Goal: Information Seeking & Learning: Find specific fact

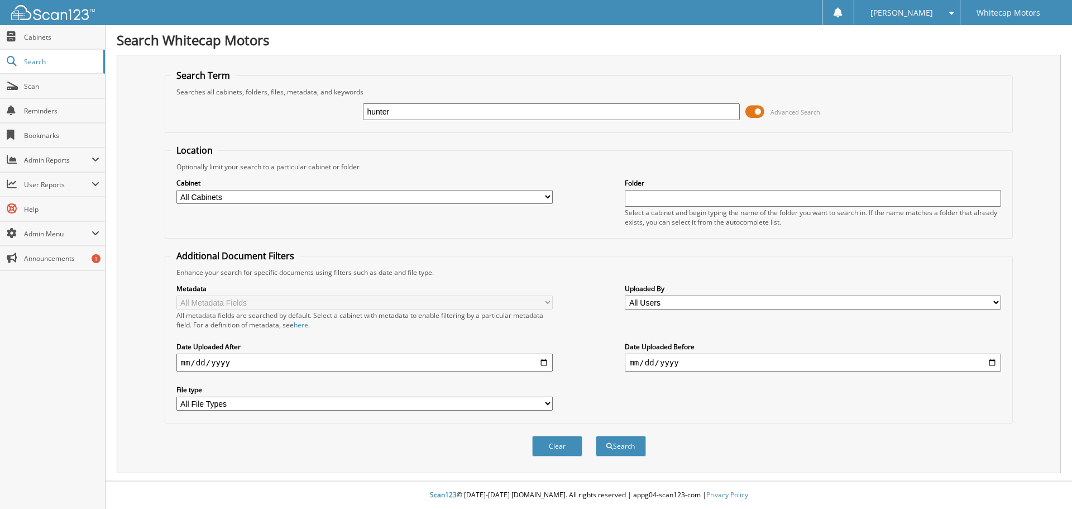
type input "hunter"
click at [596, 436] on button "Search" at bounding box center [621, 446] width 50 height 21
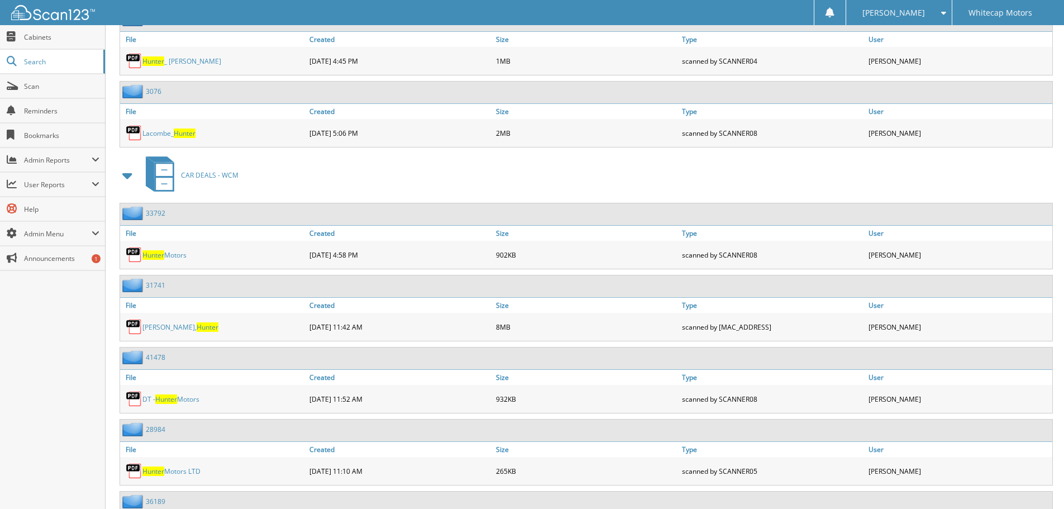
scroll to position [503, 0]
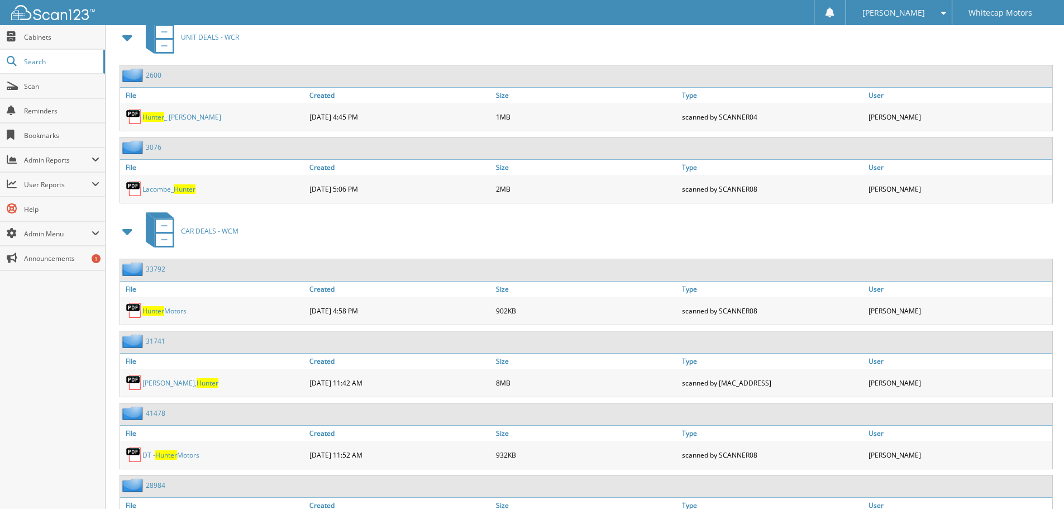
click at [168, 312] on link "Hunter Motors" at bounding box center [164, 310] width 44 height 9
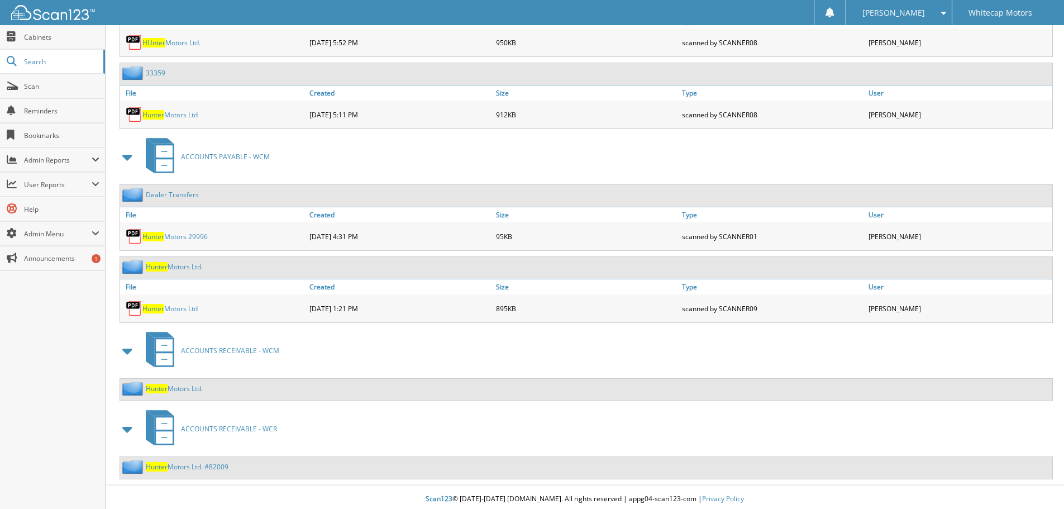
scroll to position [2071, 0]
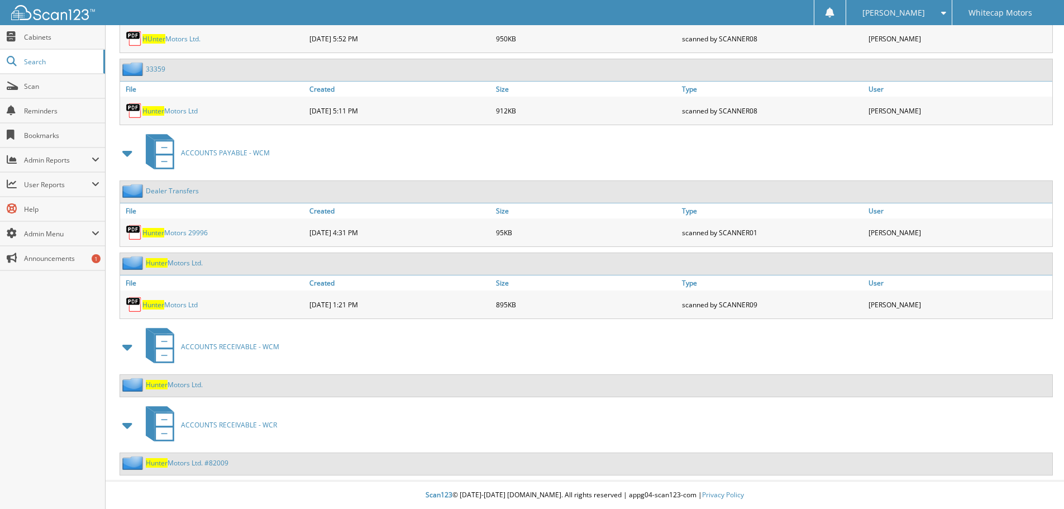
click at [173, 382] on link "Hunter Motors Ltd." at bounding box center [174, 384] width 57 height 9
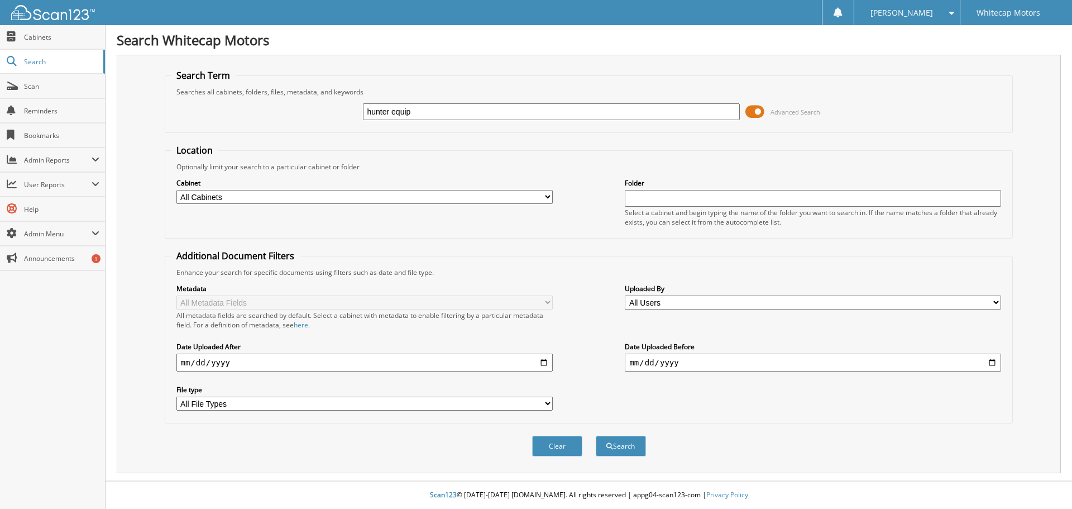
type input "hunter equip"
click at [596, 436] on button "Search" at bounding box center [621, 446] width 50 height 21
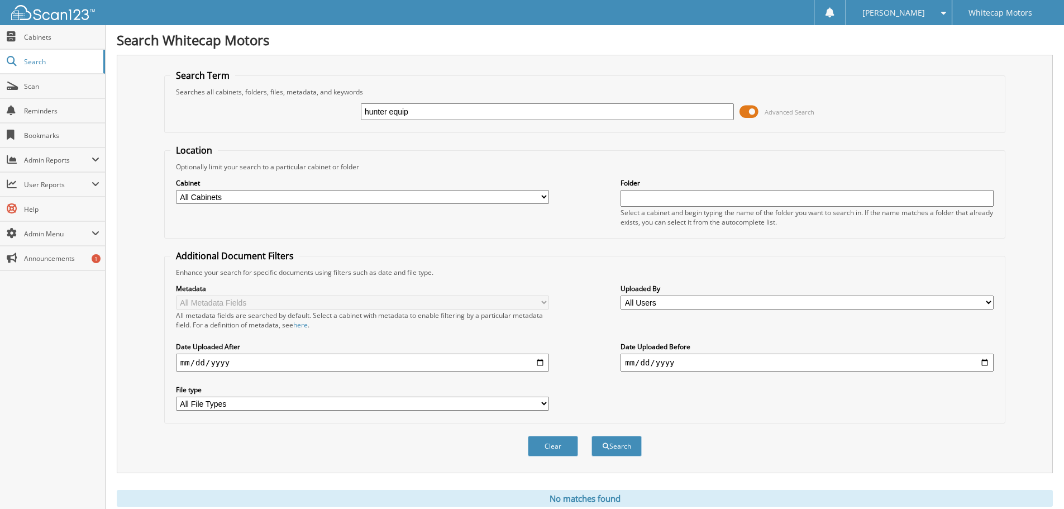
drag, startPoint x: 419, startPoint y: 118, endPoint x: 299, endPoint y: 133, distance: 120.4
click at [300, 132] on fieldset "Search Term Searches all cabinets, folders, files, metadata, and keywords hunte…" at bounding box center [584, 101] width 841 height 64
click at [654, 194] on input "text" at bounding box center [806, 198] width 373 height 17
type input "183290"
click at [591, 436] on button "Search" at bounding box center [616, 446] width 50 height 21
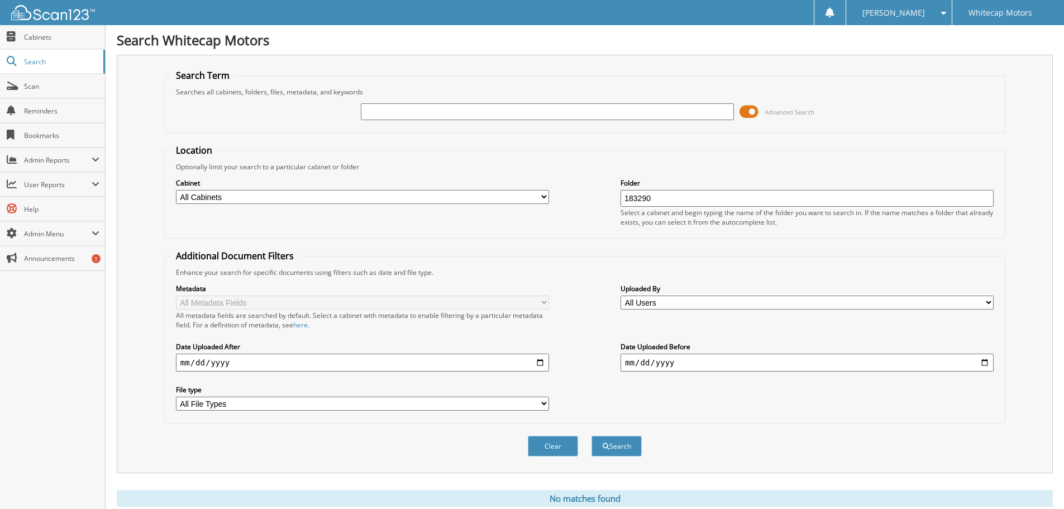
click at [388, 107] on input "text" at bounding box center [547, 111] width 373 height 17
type input "183290"
click at [591, 436] on button "Search" at bounding box center [616, 446] width 50 height 21
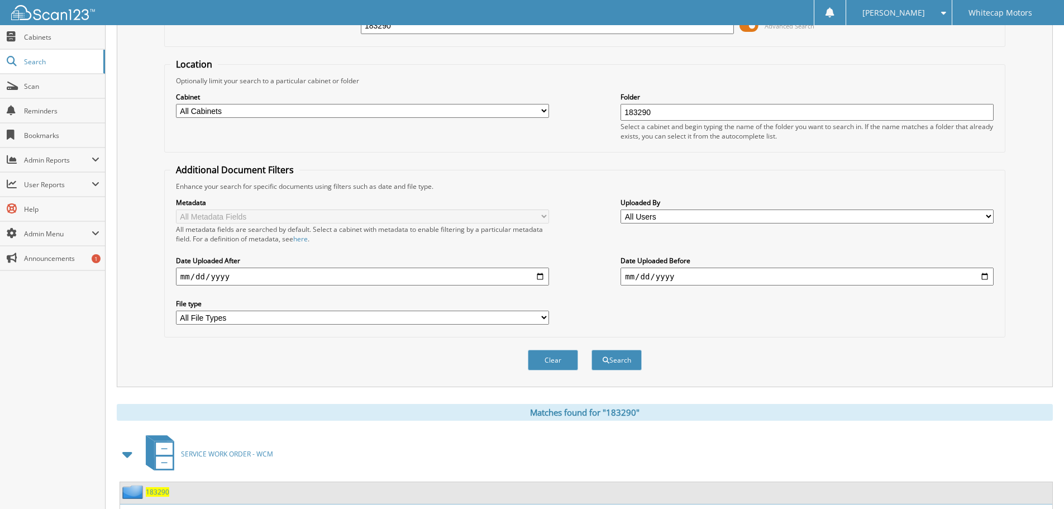
scroll to position [159, 0]
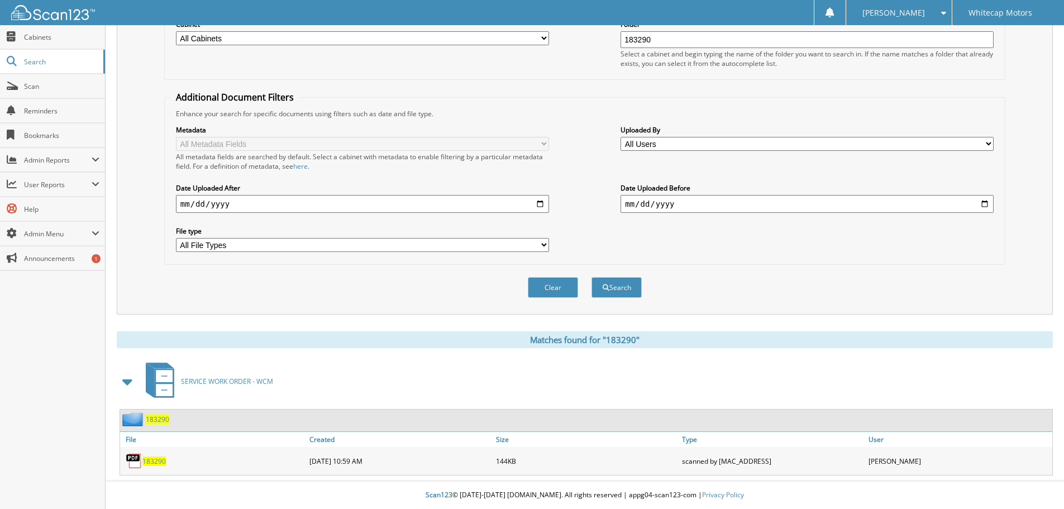
click at [156, 458] on span "183290" at bounding box center [153, 460] width 23 height 9
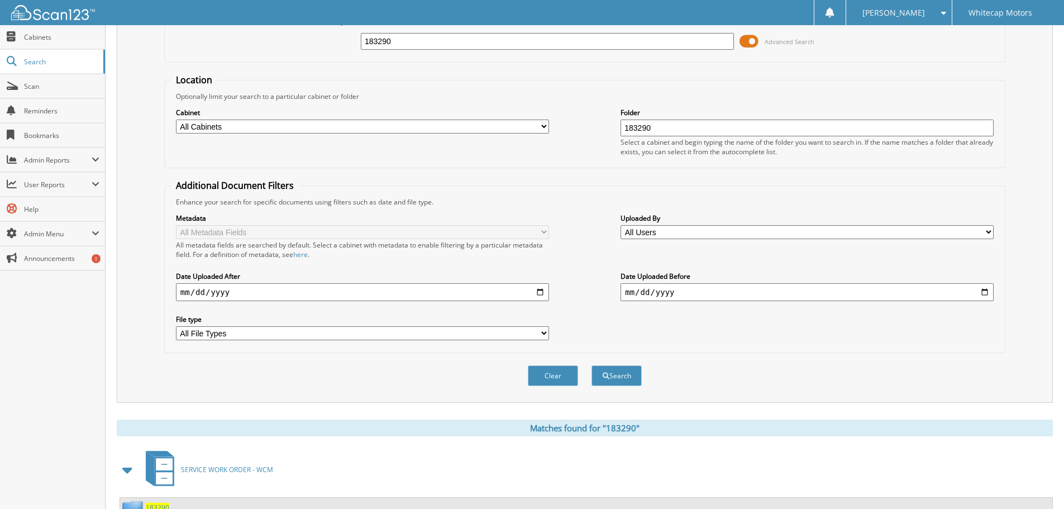
scroll to position [0, 0]
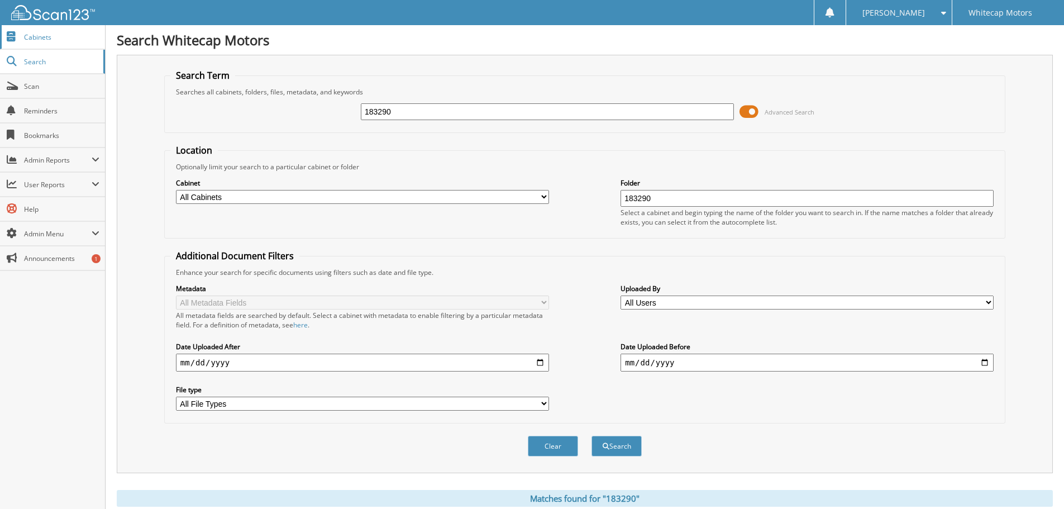
click at [49, 37] on span "Cabinets" at bounding box center [61, 36] width 75 height 9
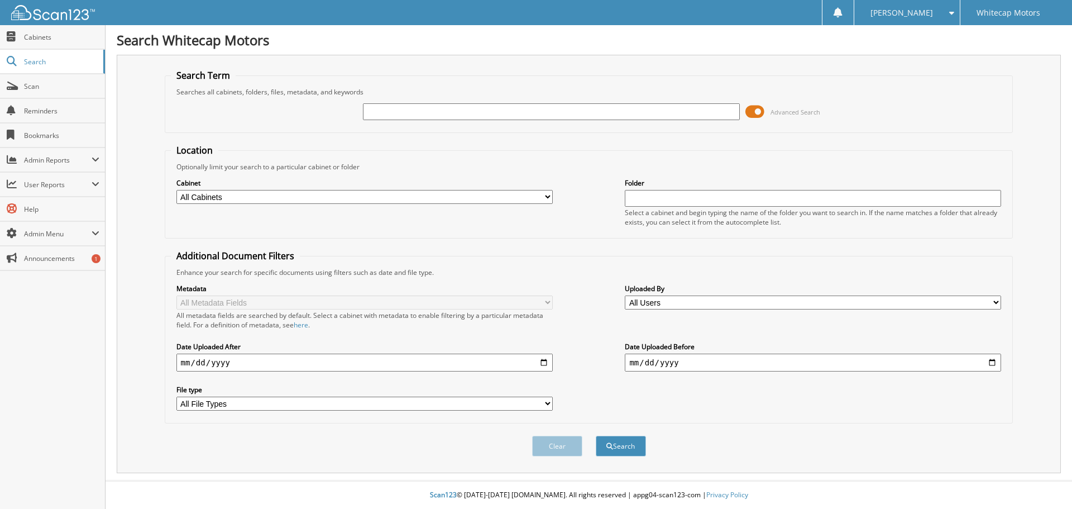
drag, startPoint x: 403, startPoint y: 108, endPoint x: 409, endPoint y: 102, distance: 9.5
click at [403, 108] on input "text" at bounding box center [551, 111] width 376 height 17
type input "15502"
drag, startPoint x: 614, startPoint y: 447, endPoint x: 611, endPoint y: 442, distance: 5.7
click at [611, 442] on button "Search" at bounding box center [621, 446] width 50 height 21
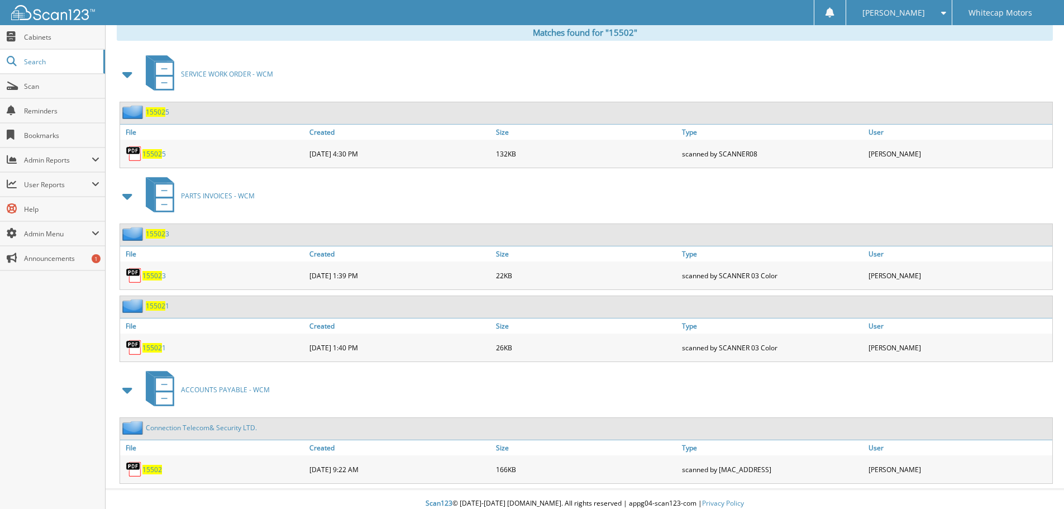
scroll to position [475, 0]
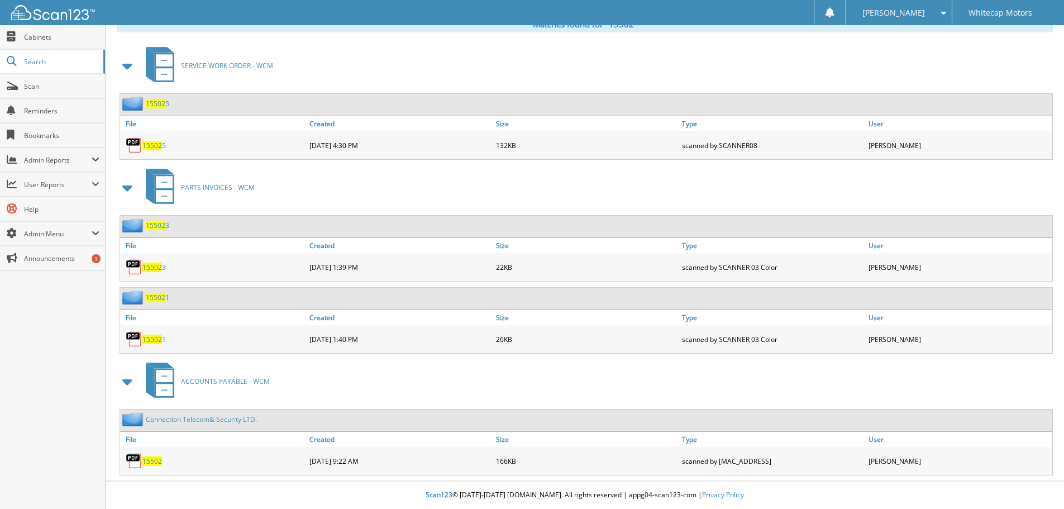
click at [156, 460] on span "15502" at bounding box center [152, 460] width 20 height 9
click at [50, 61] on span "Search" at bounding box center [61, 61] width 74 height 9
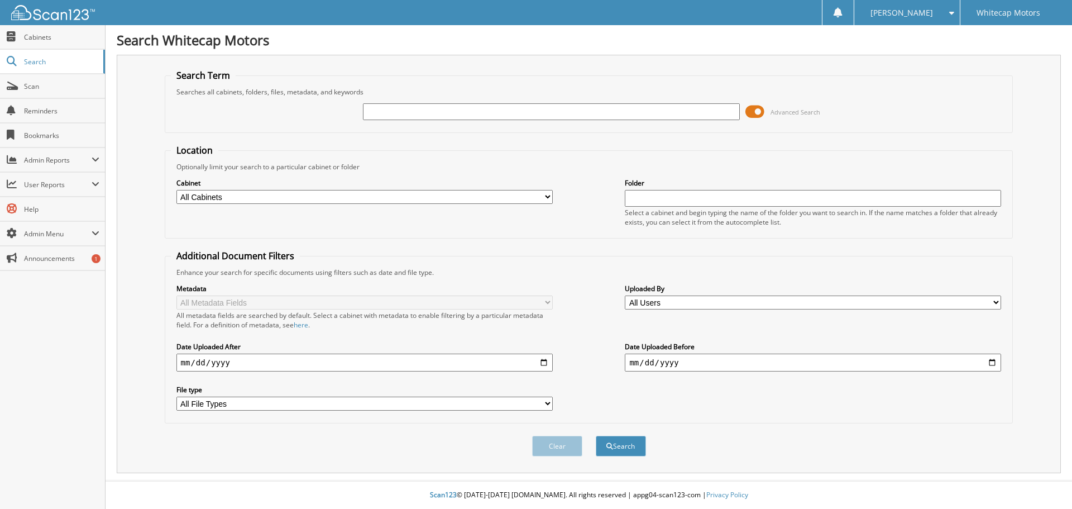
drag, startPoint x: 384, startPoint y: 110, endPoint x: 389, endPoint y: 132, distance: 22.9
click at [384, 111] on input "text" at bounding box center [551, 111] width 376 height 17
type input "69130"
click at [608, 438] on button "Search" at bounding box center [621, 446] width 50 height 21
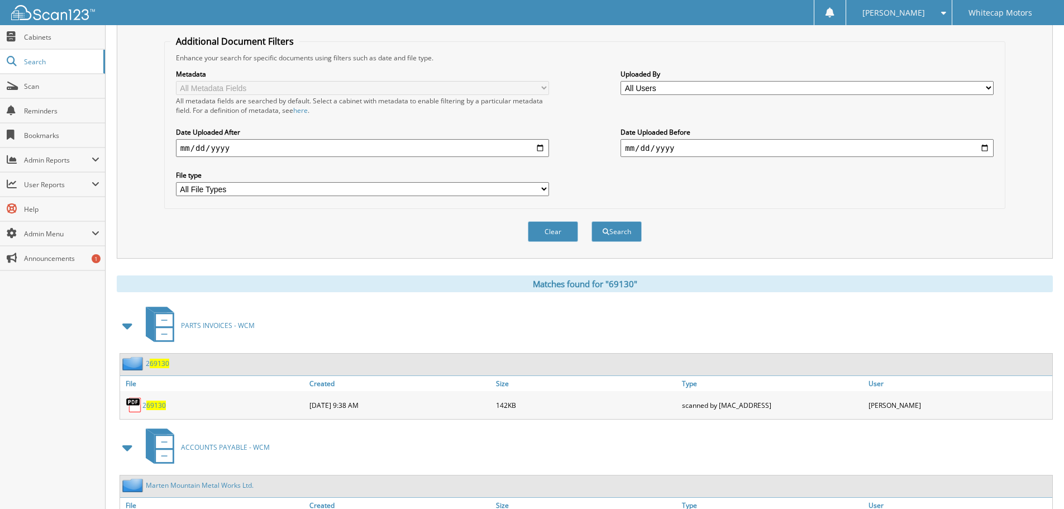
scroll to position [281, 0]
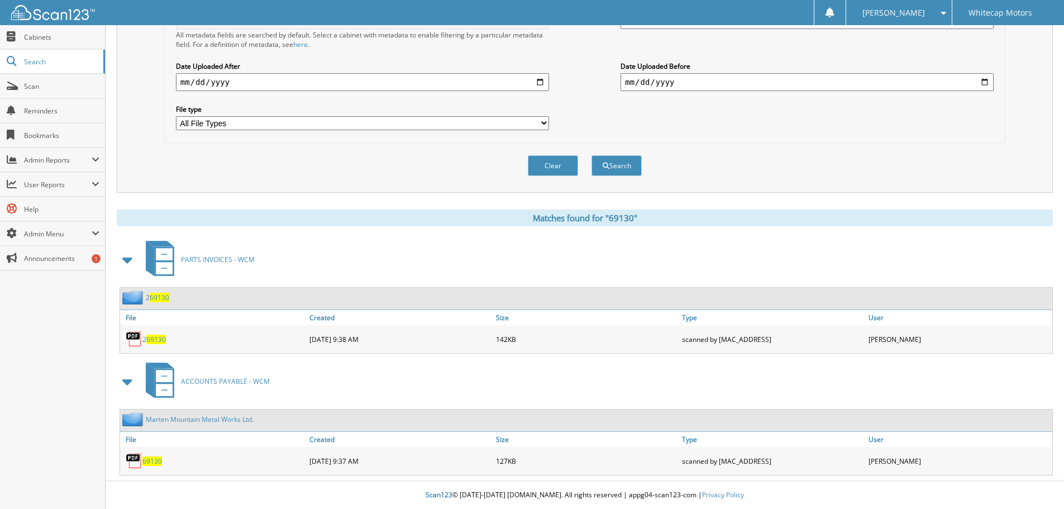
click at [151, 459] on span "69130" at bounding box center [152, 460] width 20 height 9
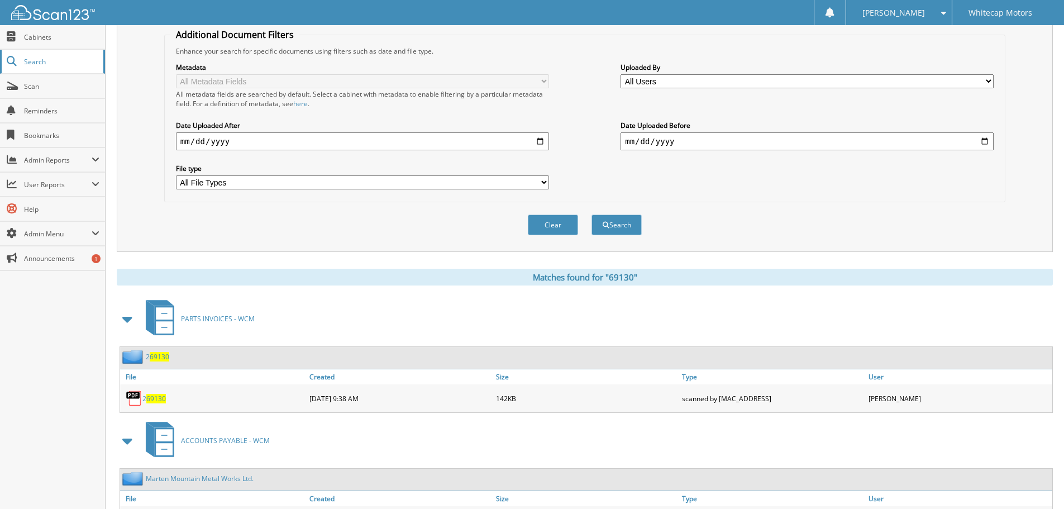
scroll to position [113, 0]
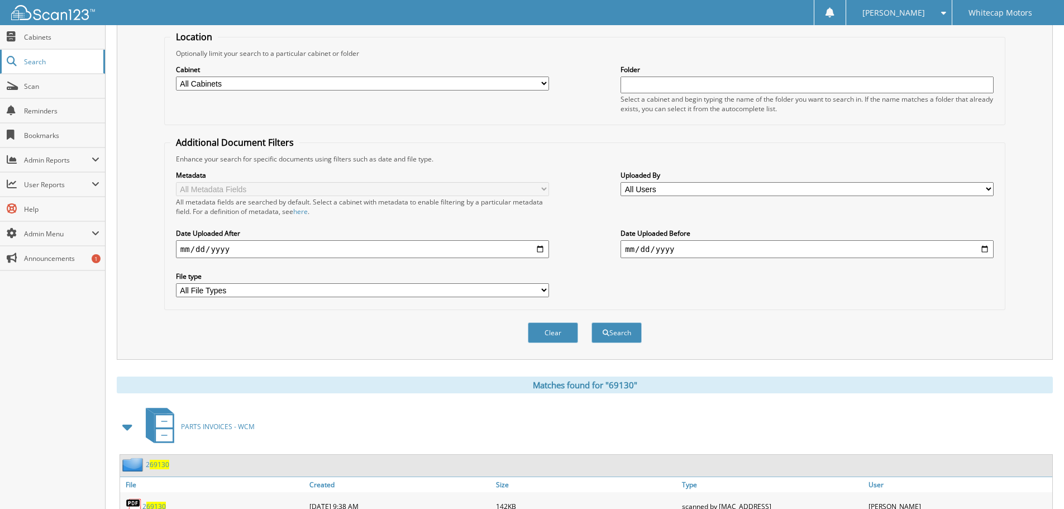
click at [45, 60] on span "Search" at bounding box center [61, 61] width 74 height 9
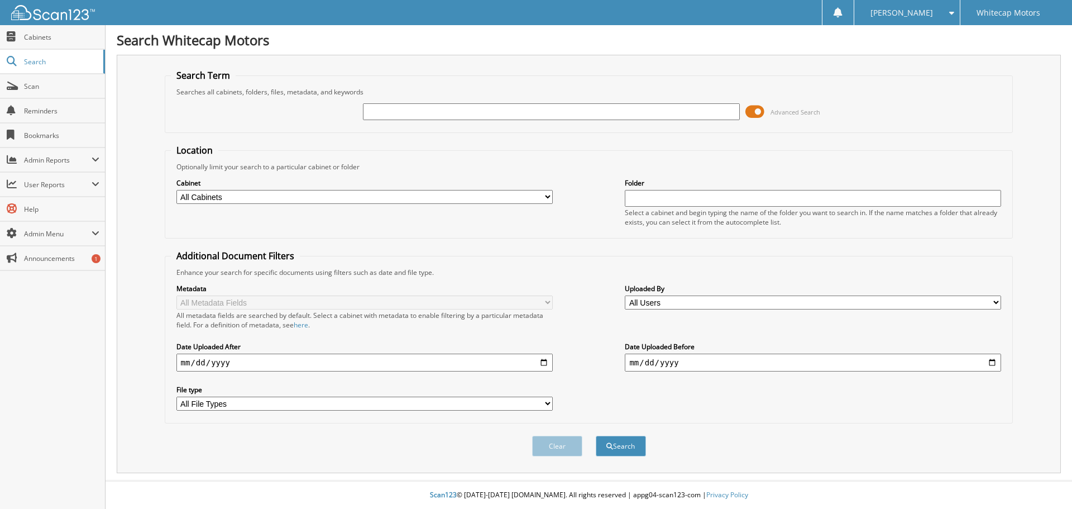
click at [385, 107] on input "text" at bounding box center [551, 111] width 376 height 17
type input "2477727"
click at [630, 448] on button "Search" at bounding box center [621, 446] width 50 height 21
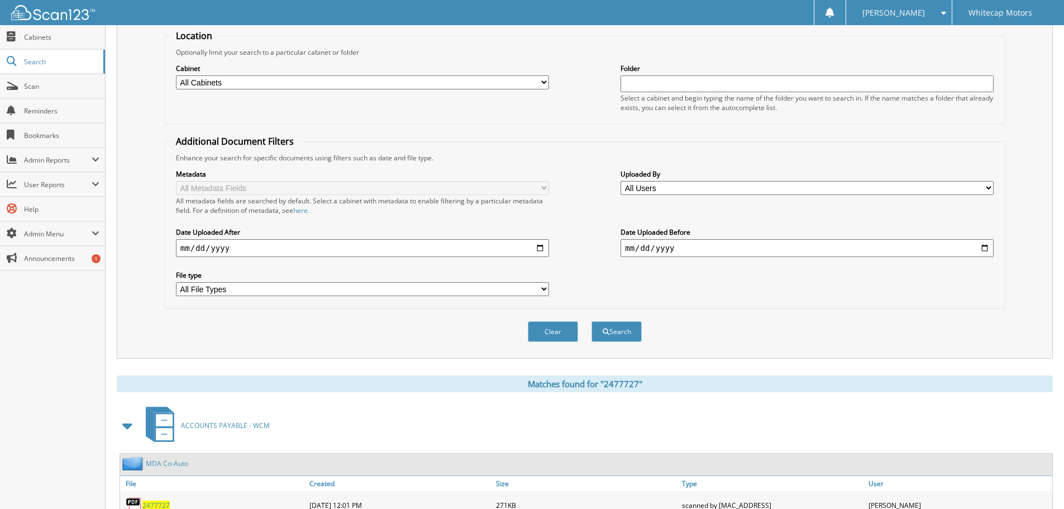
scroll to position [159, 0]
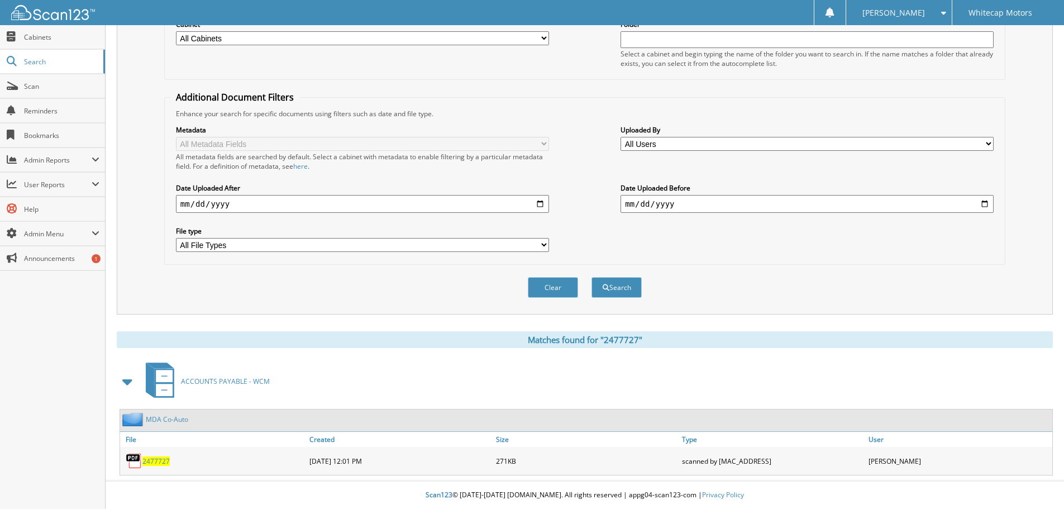
click at [159, 456] on link "2477727" at bounding box center [155, 460] width 27 height 9
